Goal: Find specific page/section: Find specific page/section

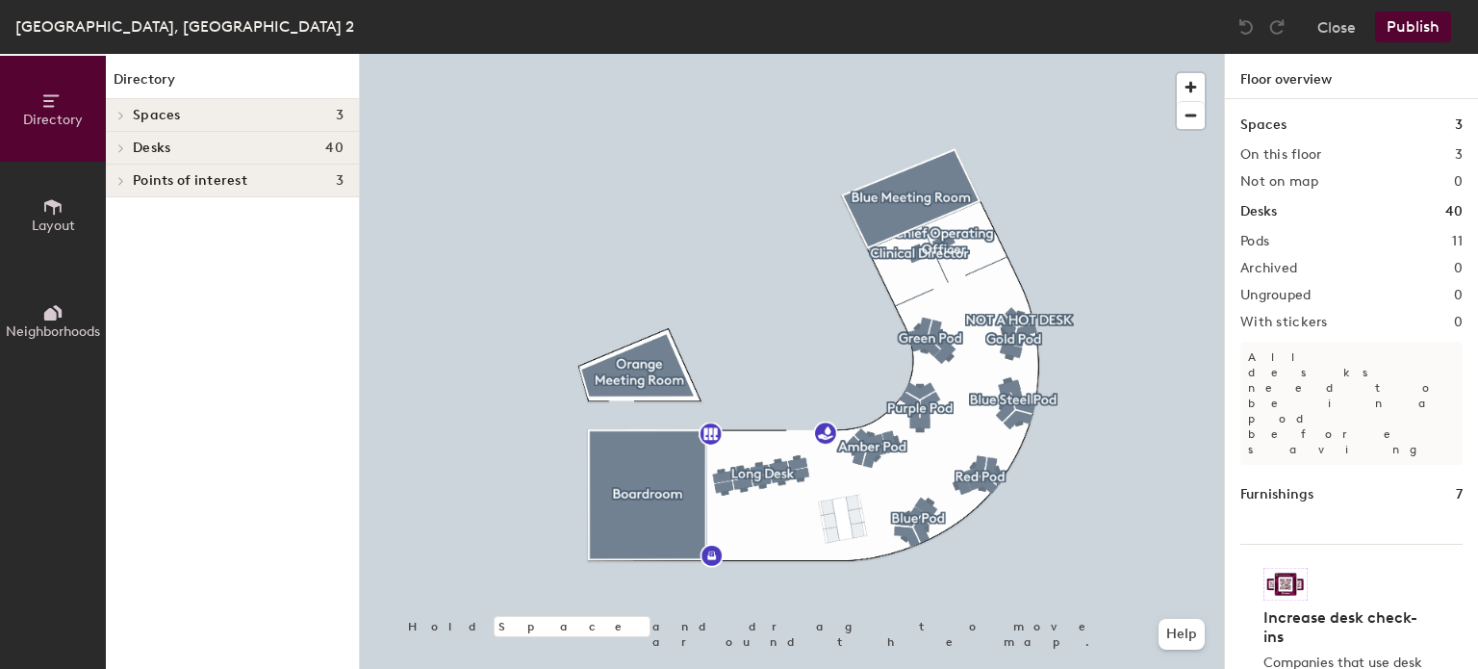
click at [210, 145] on h4 "Desks 40" at bounding box center [238, 147] width 211 height 15
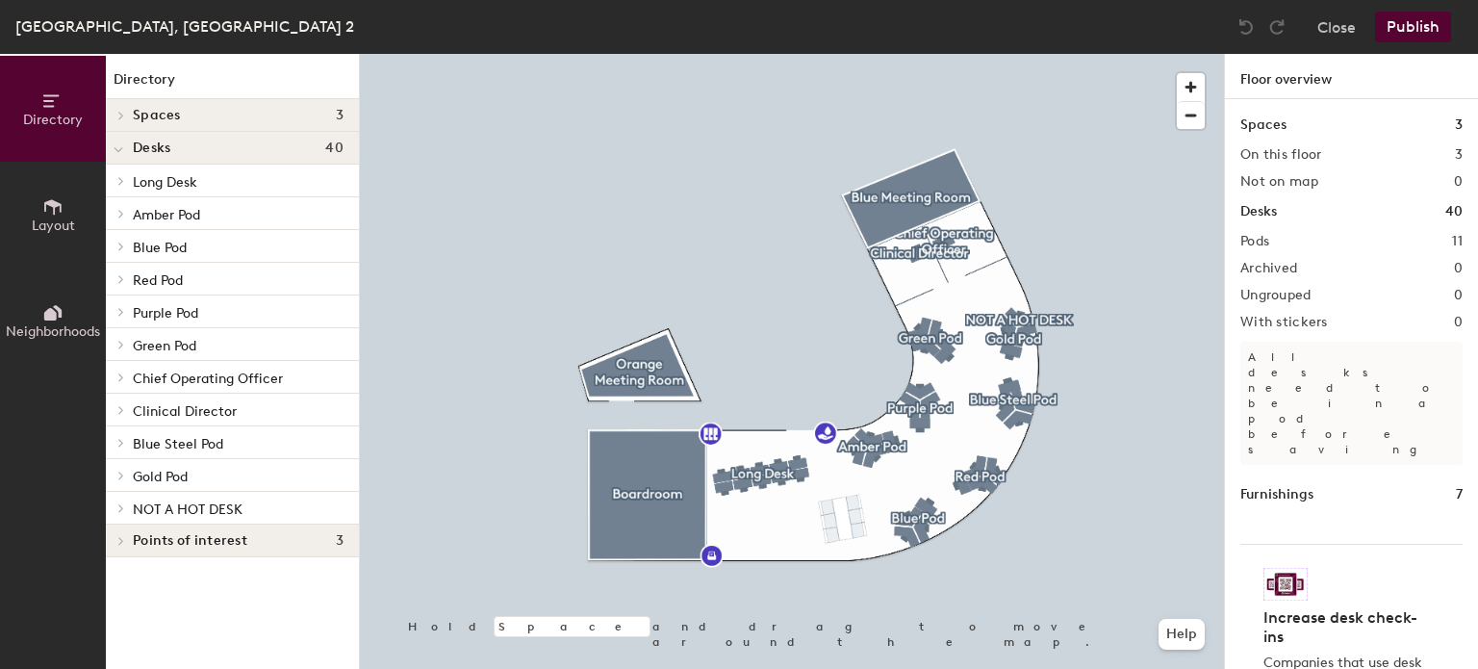
click at [195, 469] on p "Gold Pod" at bounding box center [238, 475] width 211 height 25
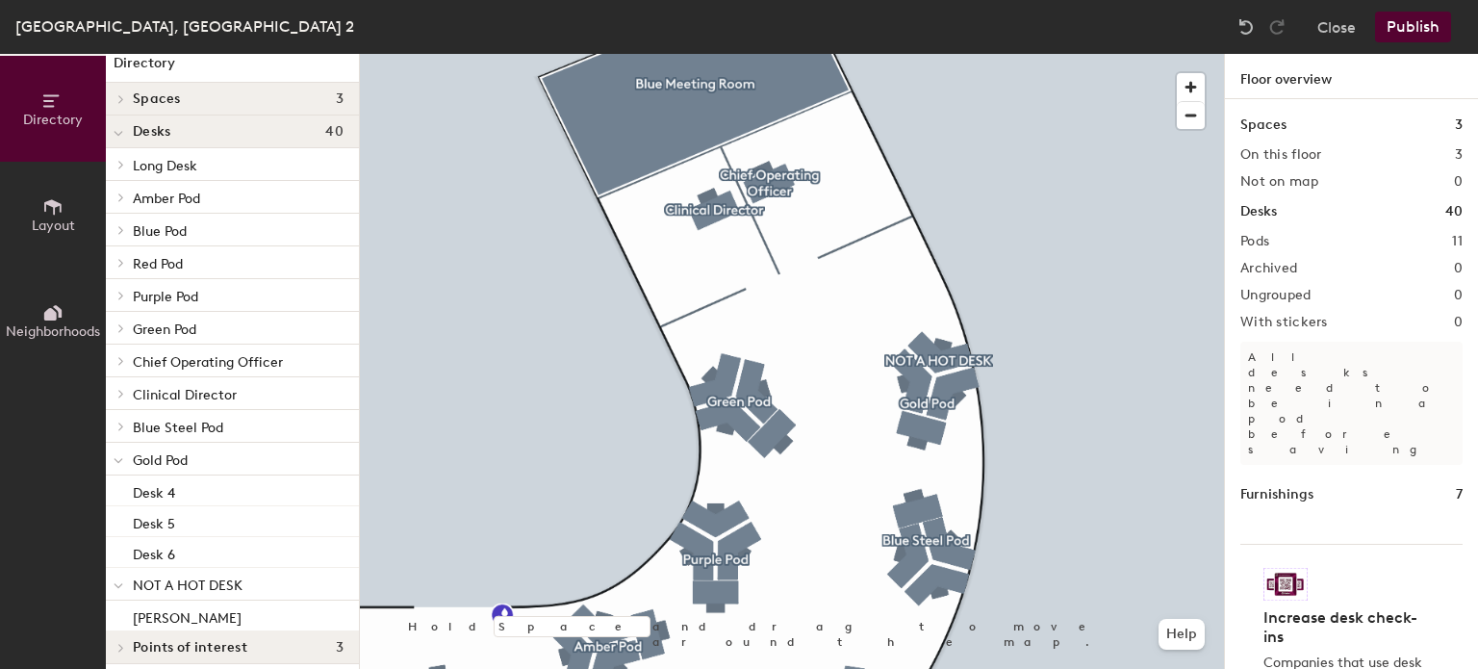
scroll to position [27, 0]
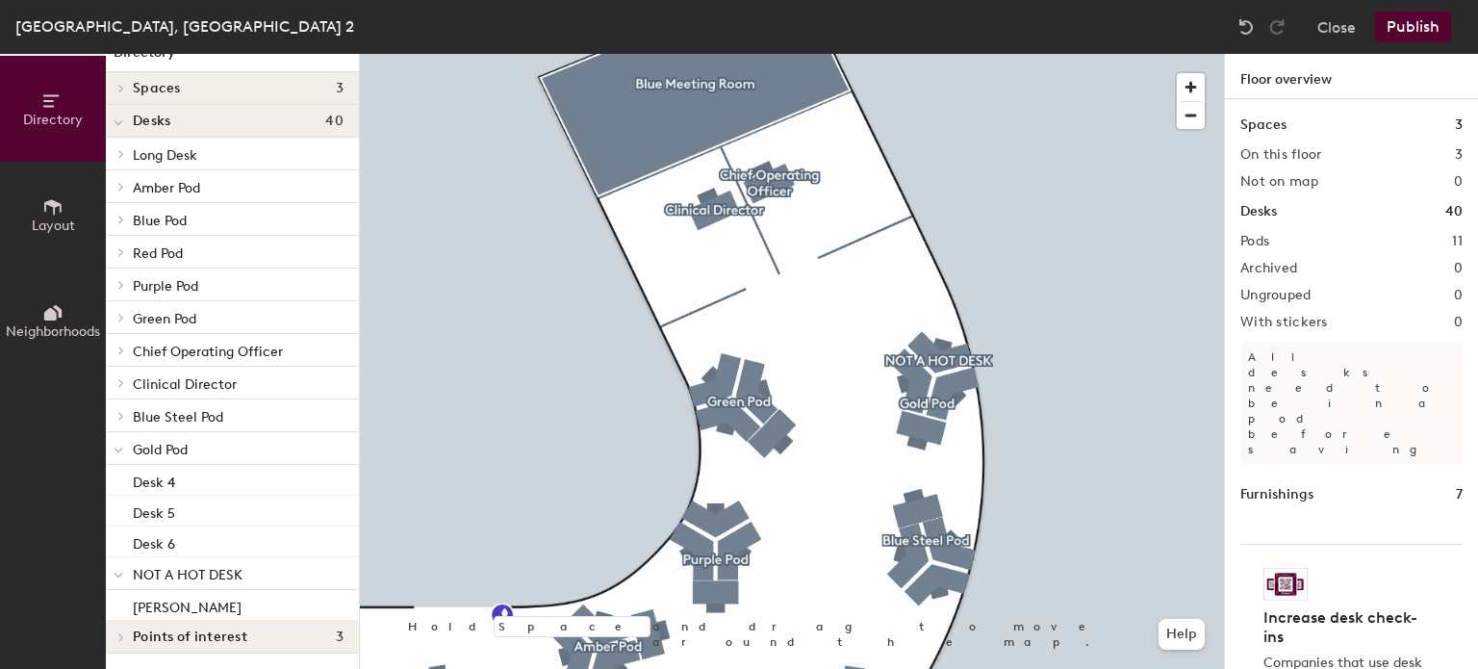
click at [239, 573] on p "NOT A HOT DESK" at bounding box center [238, 573] width 211 height 25
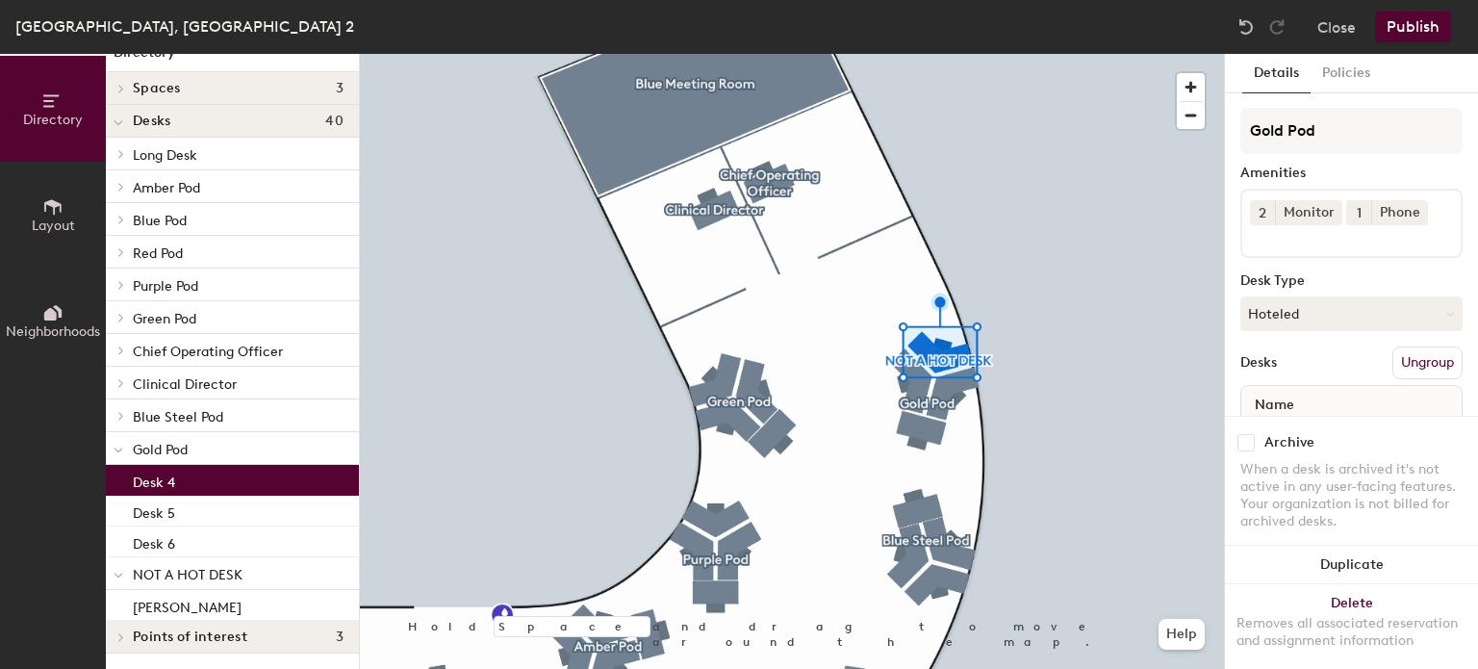
click at [214, 480] on div "Desk 4" at bounding box center [232, 480] width 253 height 31
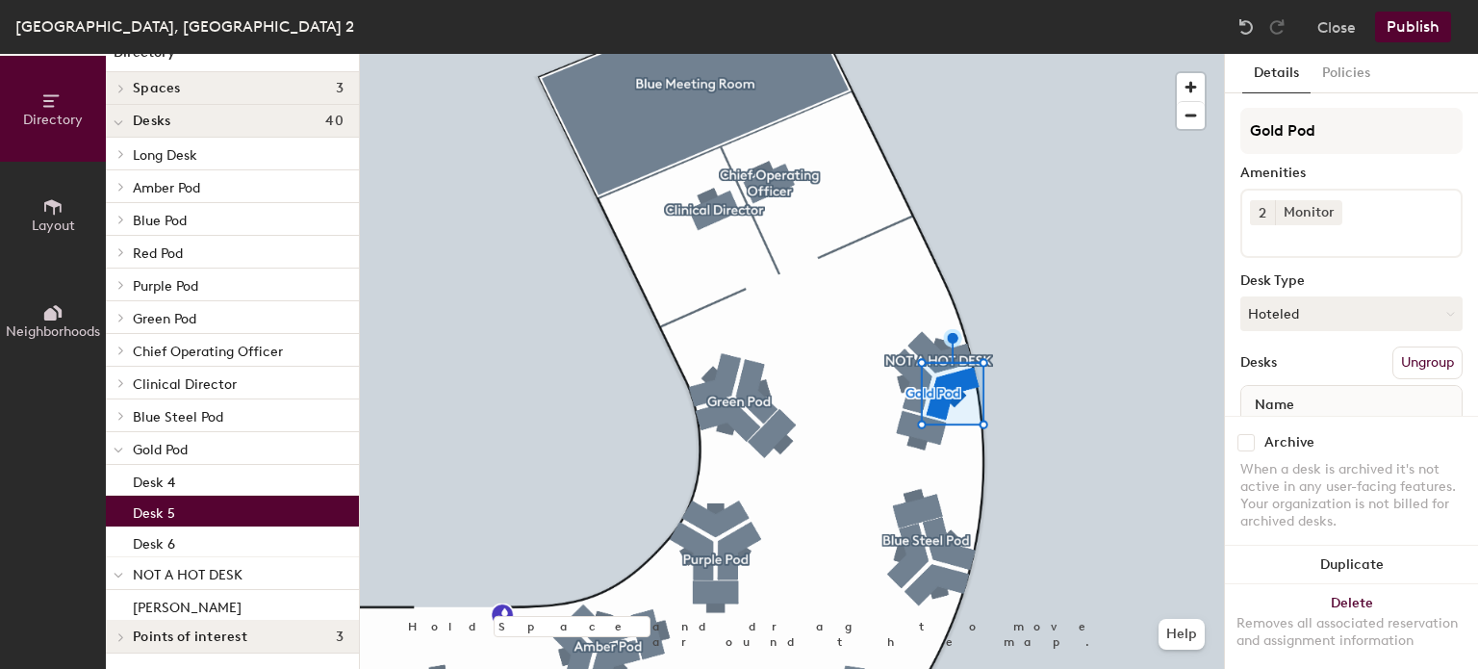
click at [216, 512] on div "Desk 5" at bounding box center [232, 511] width 253 height 31
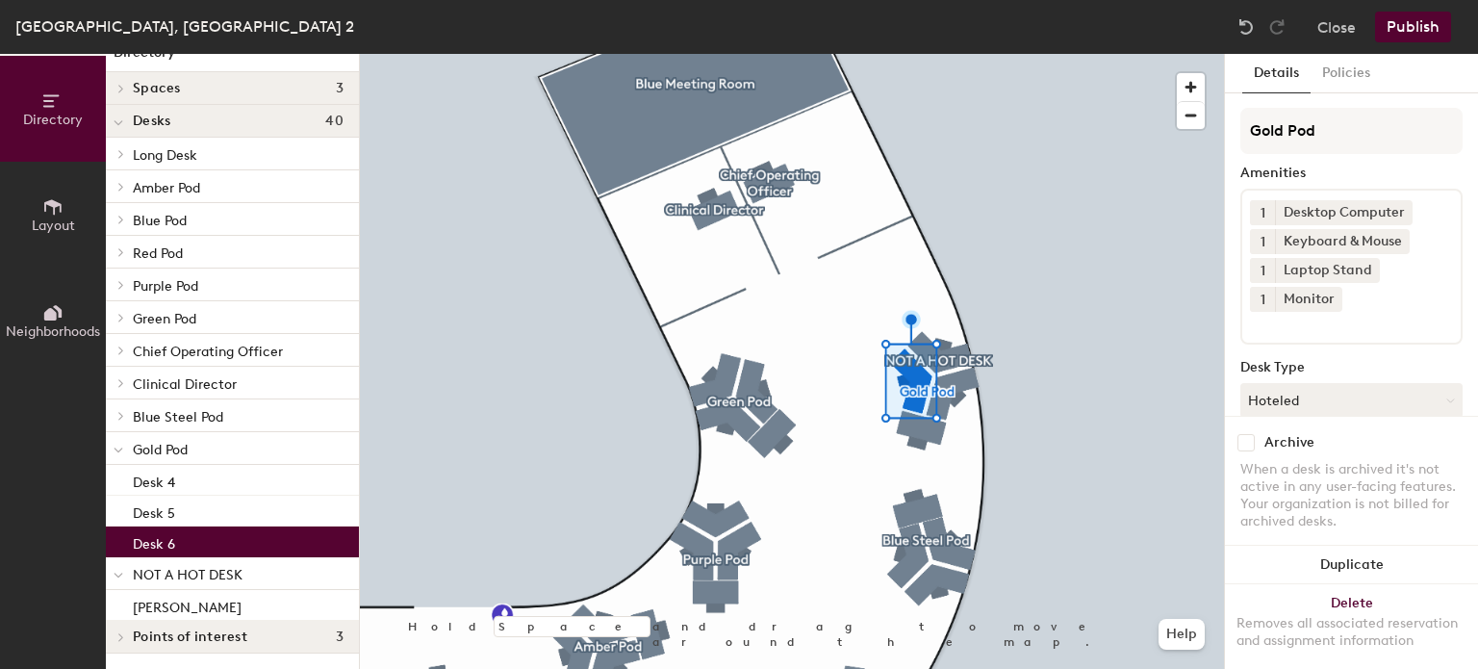
click at [219, 545] on div "Desk 6" at bounding box center [232, 541] width 253 height 31
click at [224, 569] on span "NOT A HOT DESK" at bounding box center [188, 575] width 110 height 16
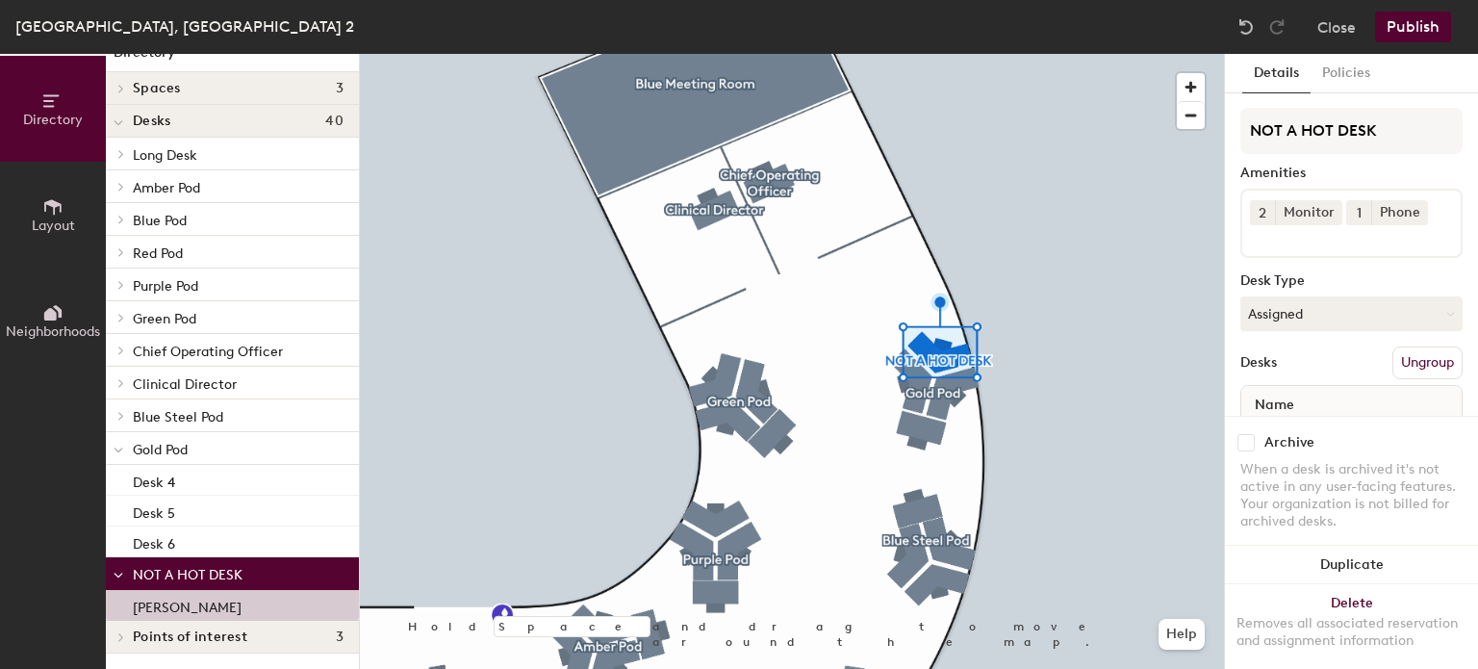
click at [238, 567] on span "NOT A HOT DESK" at bounding box center [188, 575] width 110 height 16
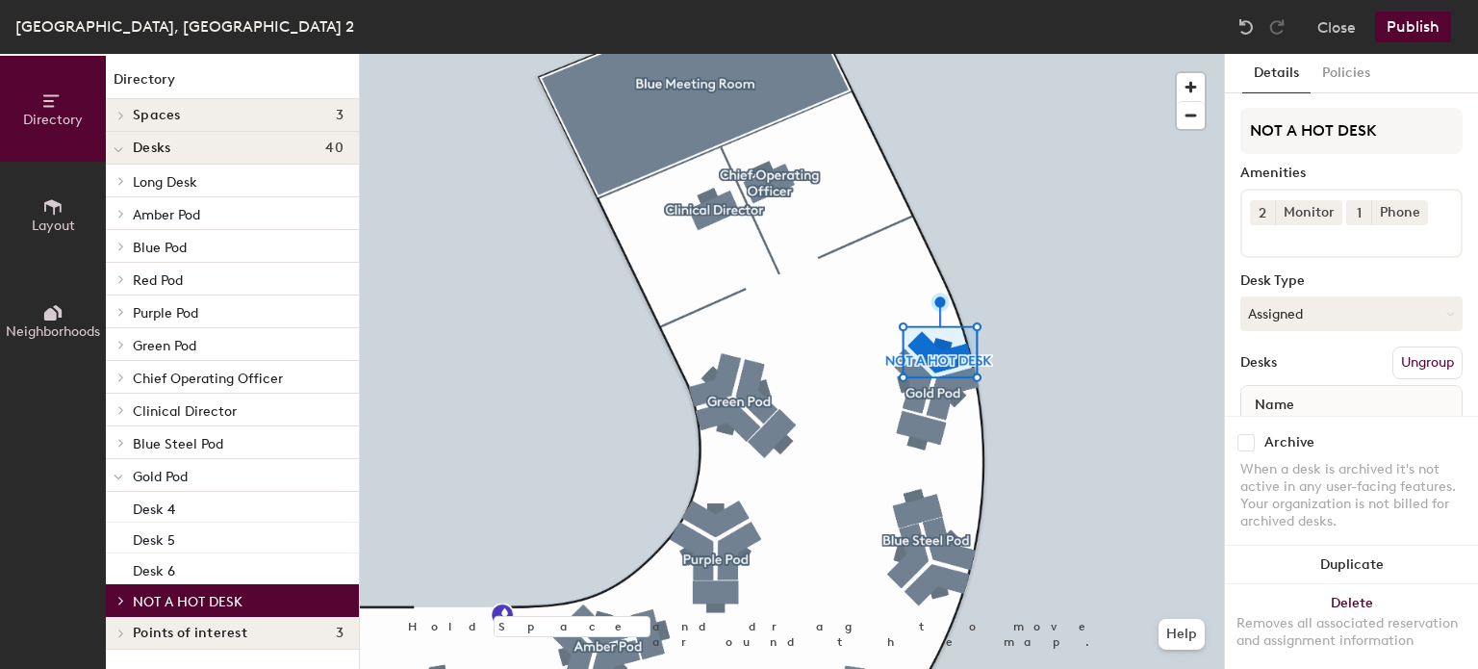
click at [238, 567] on div "Desk 6" at bounding box center [232, 568] width 253 height 31
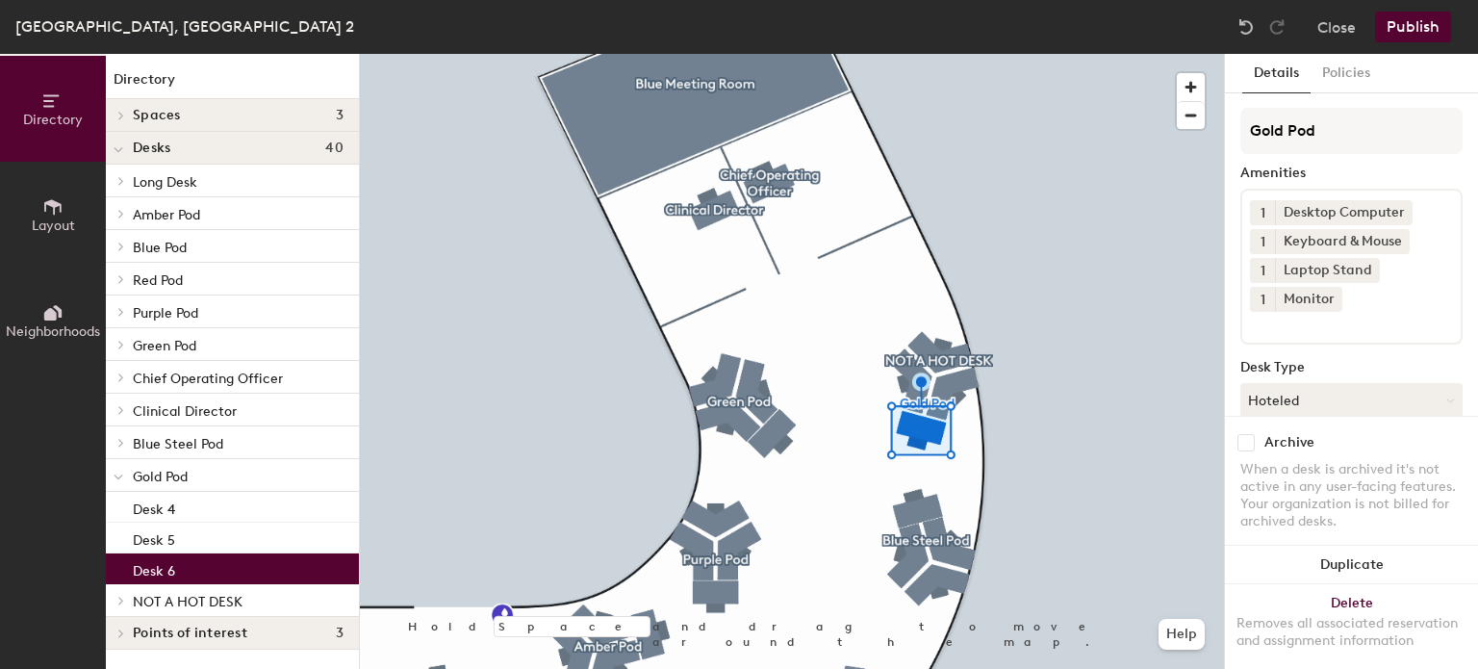
click at [238, 598] on span "NOT A HOT DESK" at bounding box center [188, 602] width 110 height 16
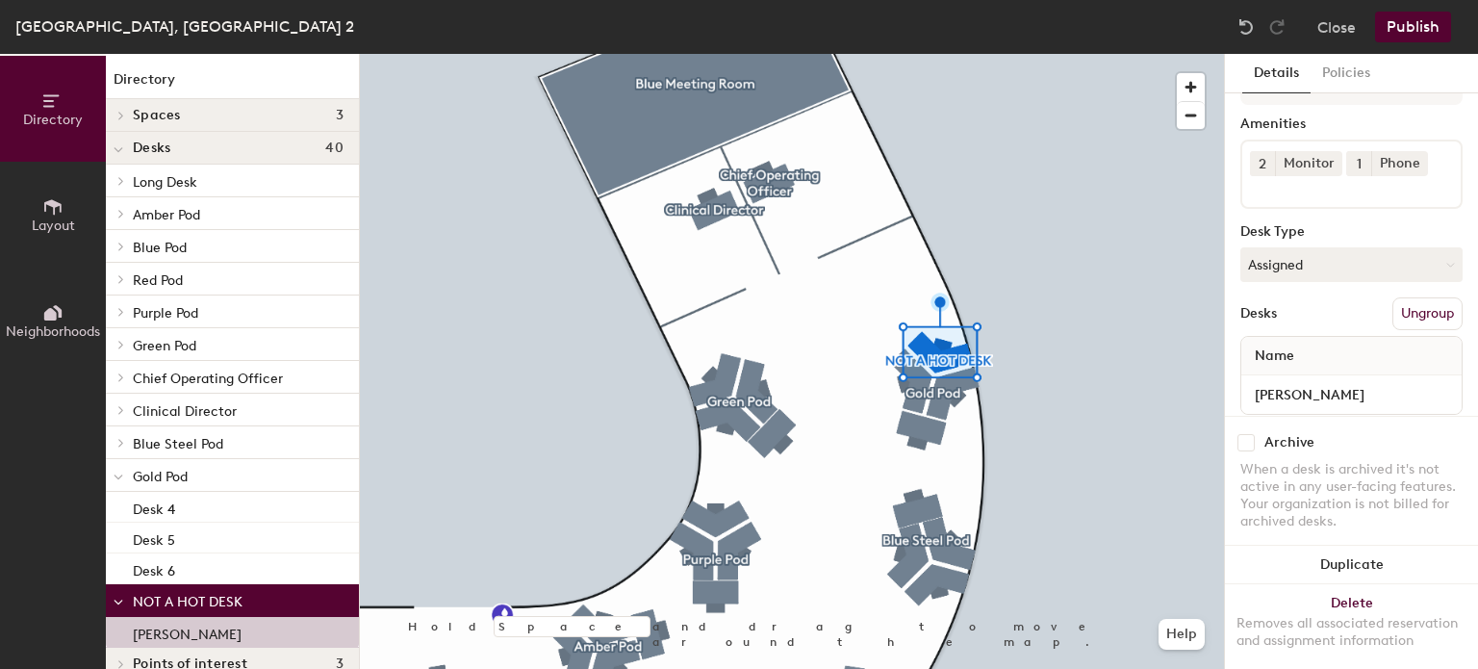
scroll to position [89, 0]
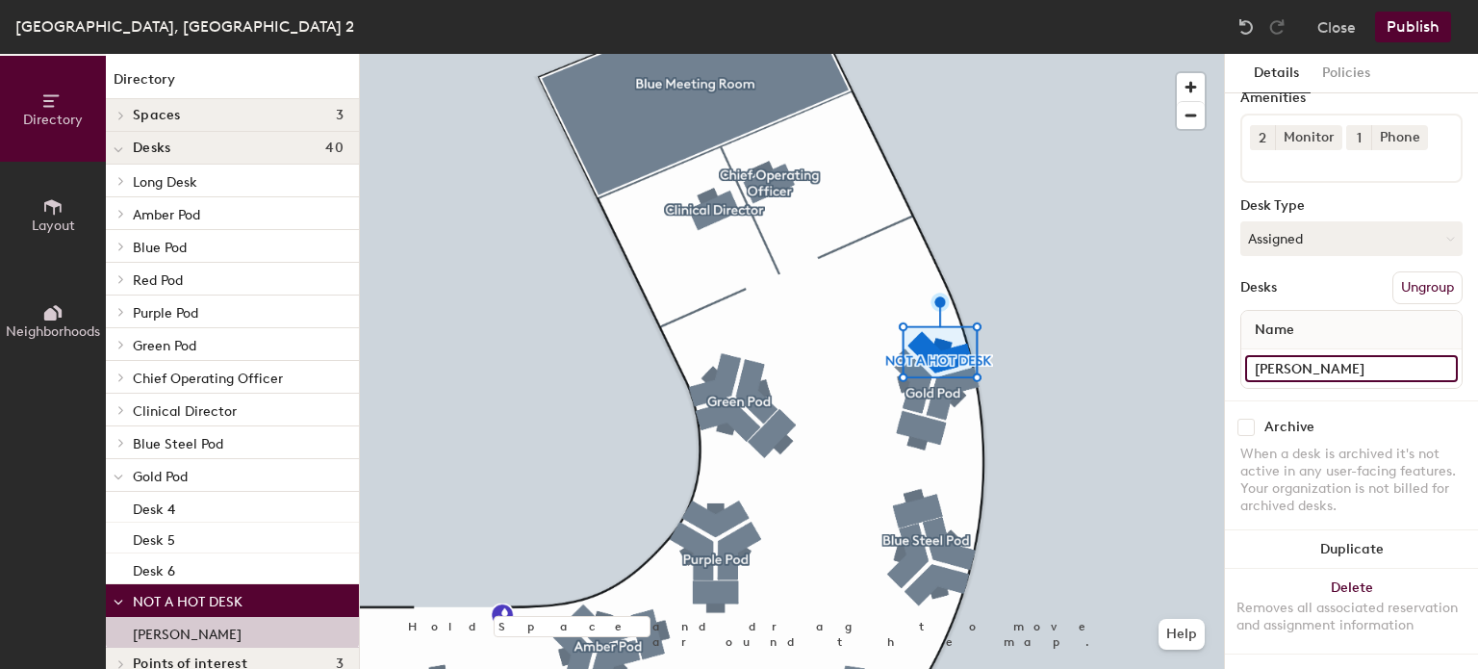
click at [1393, 355] on input "[PERSON_NAME]" at bounding box center [1351, 368] width 213 height 27
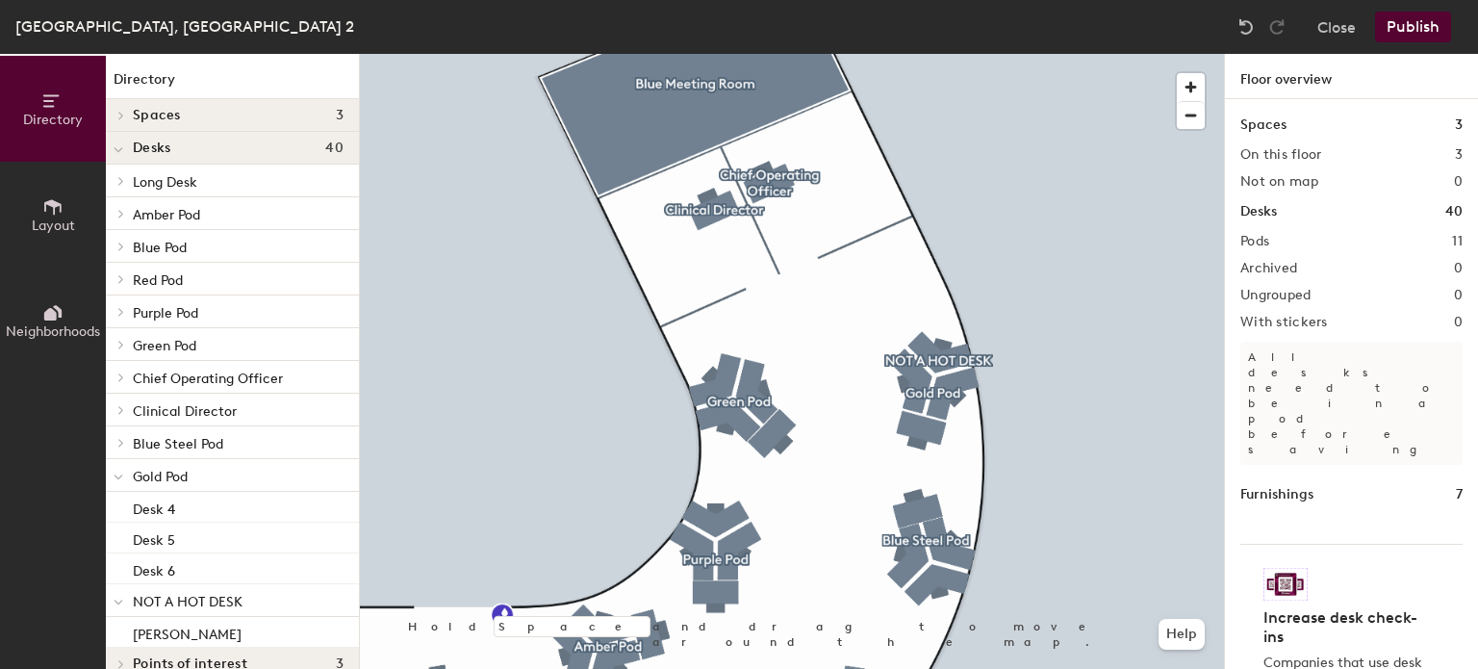
scroll to position [27, 0]
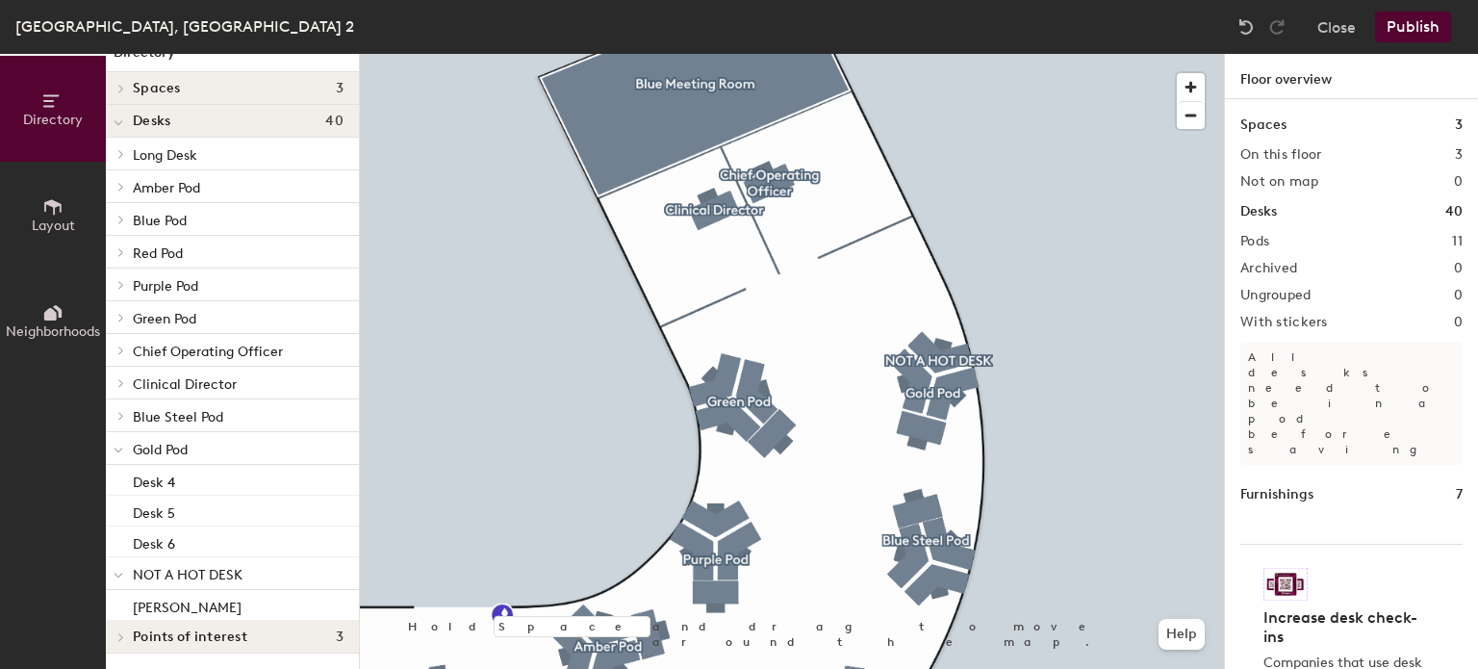
click at [248, 632] on h4 "Points of interest 3" at bounding box center [238, 636] width 211 height 15
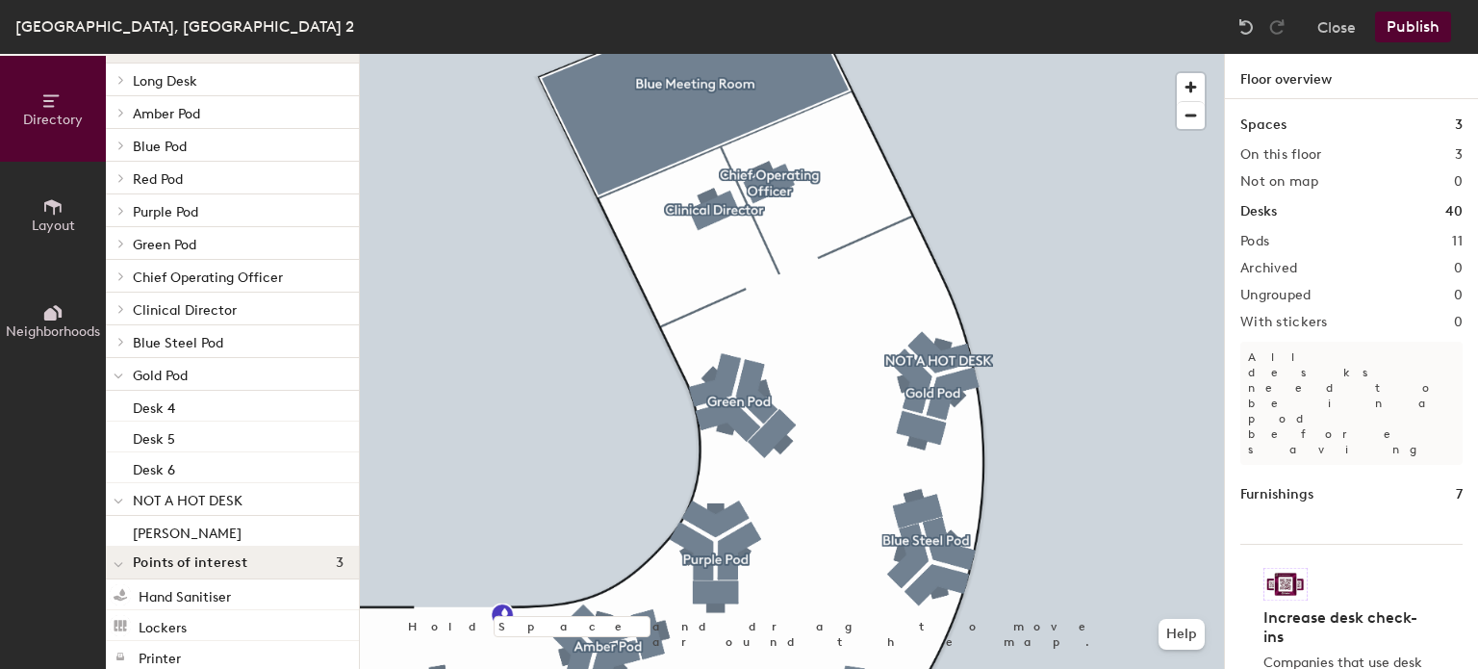
scroll to position [119, 0]
